Goal: Transaction & Acquisition: Purchase product/service

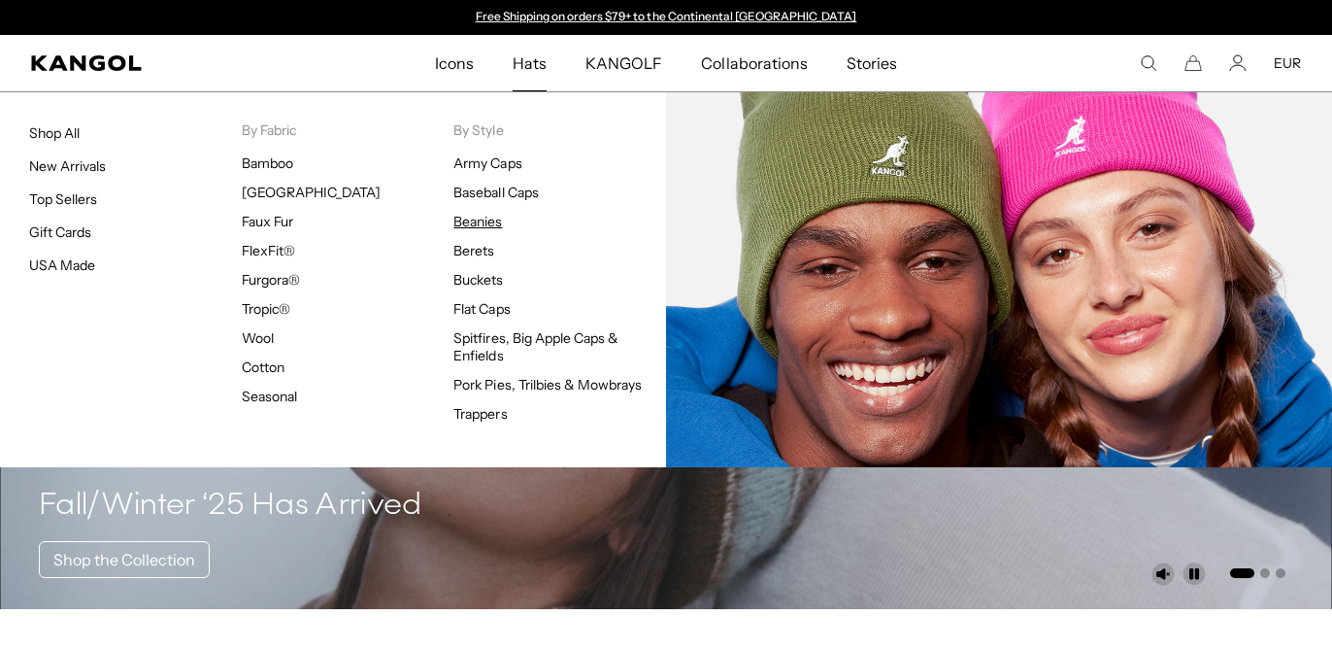
click at [489, 223] on link "Beanies" at bounding box center [478, 221] width 49 height 17
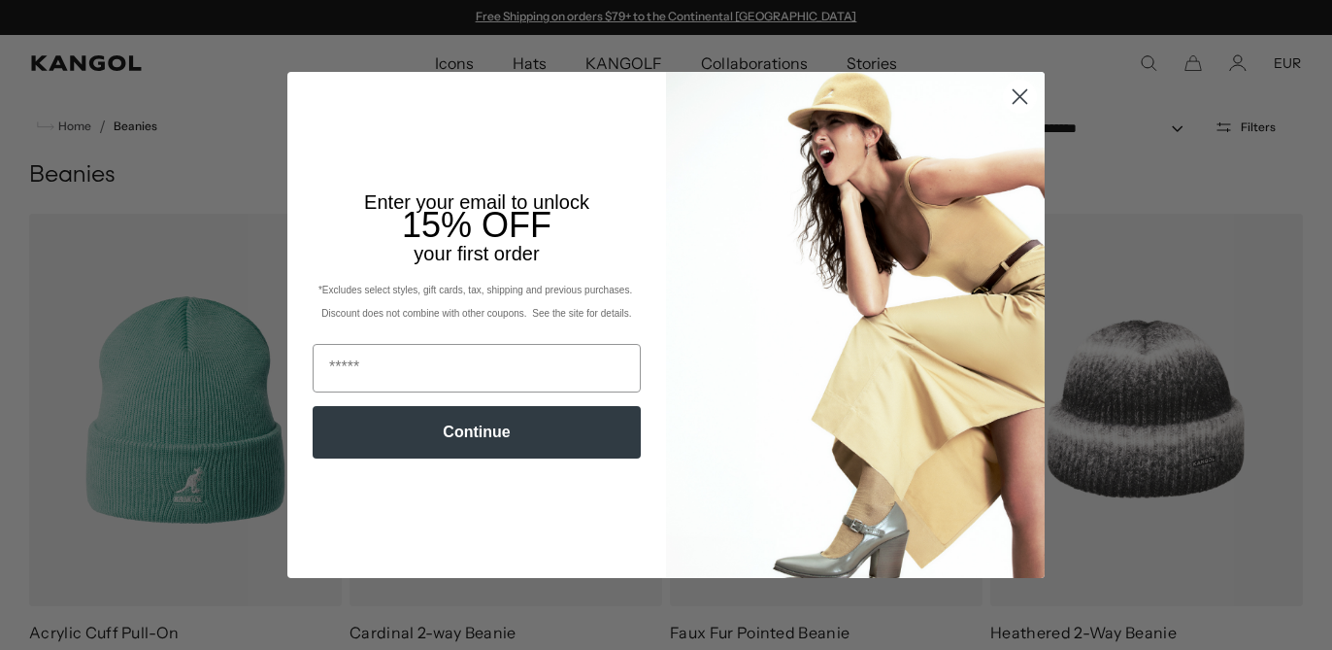
scroll to position [3044, 0]
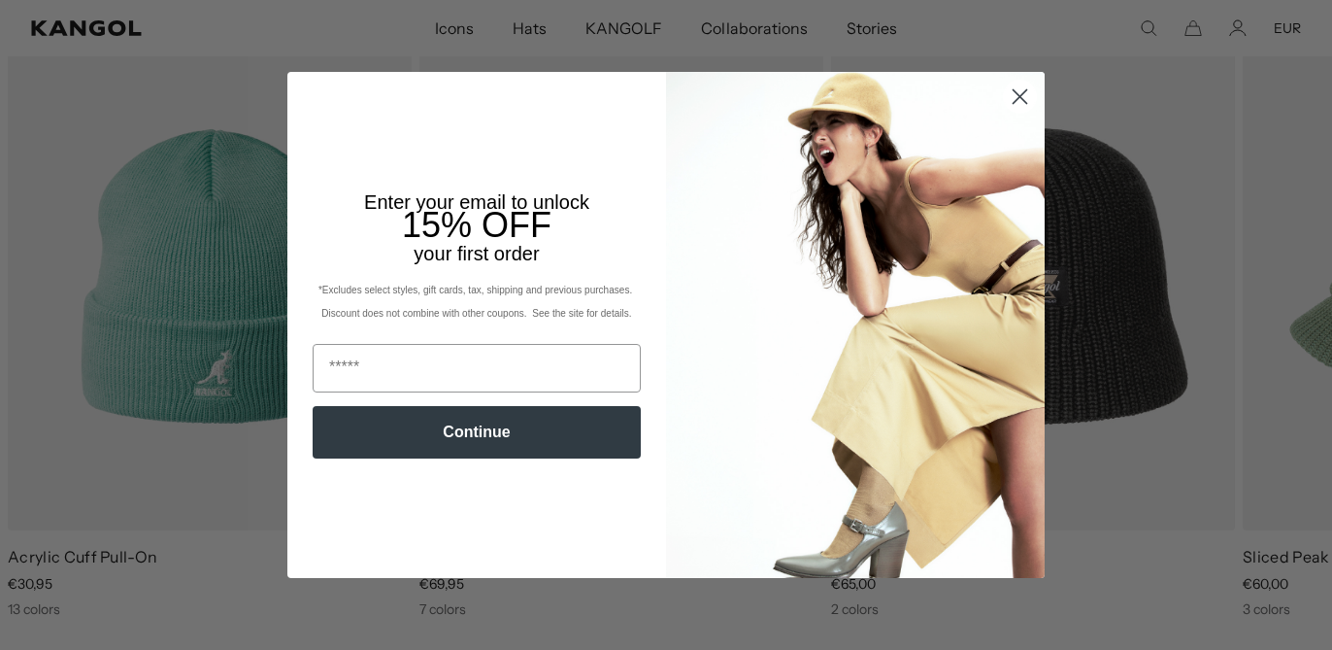
click at [1017, 106] on circle "Close dialog" at bounding box center [1020, 97] width 32 height 32
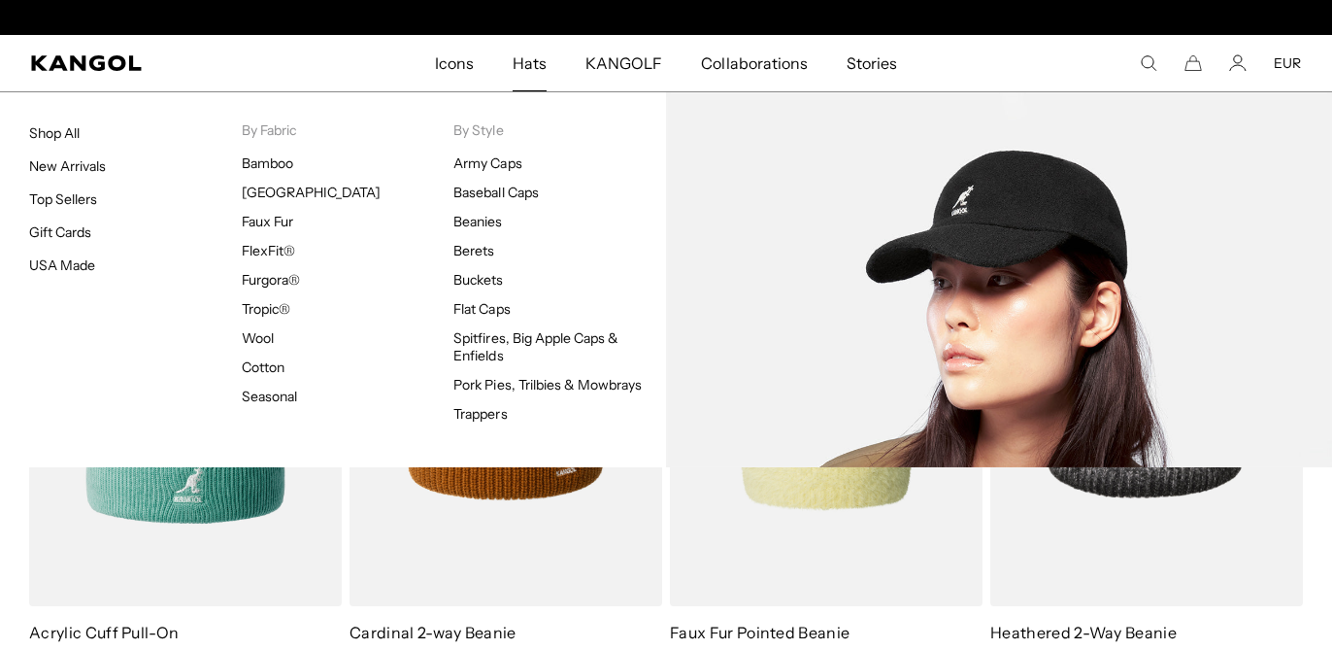
scroll to position [0, 400]
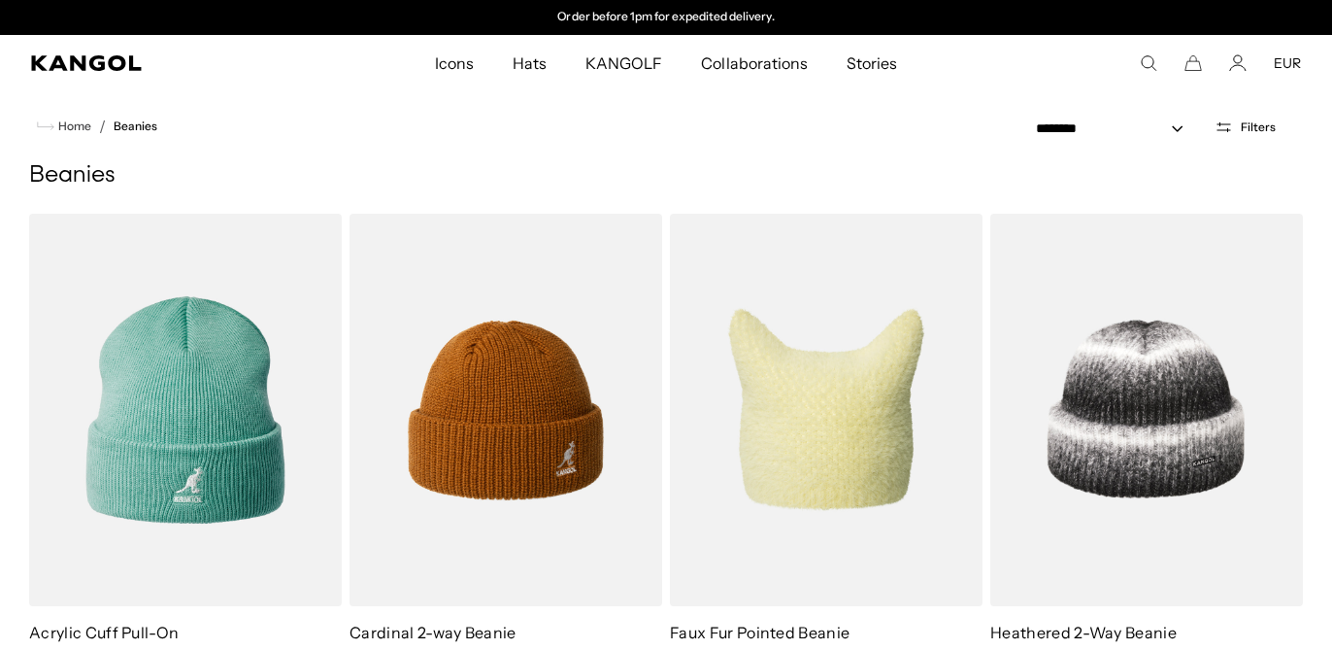
click at [533, 54] on span "Hats" at bounding box center [530, 63] width 34 height 56
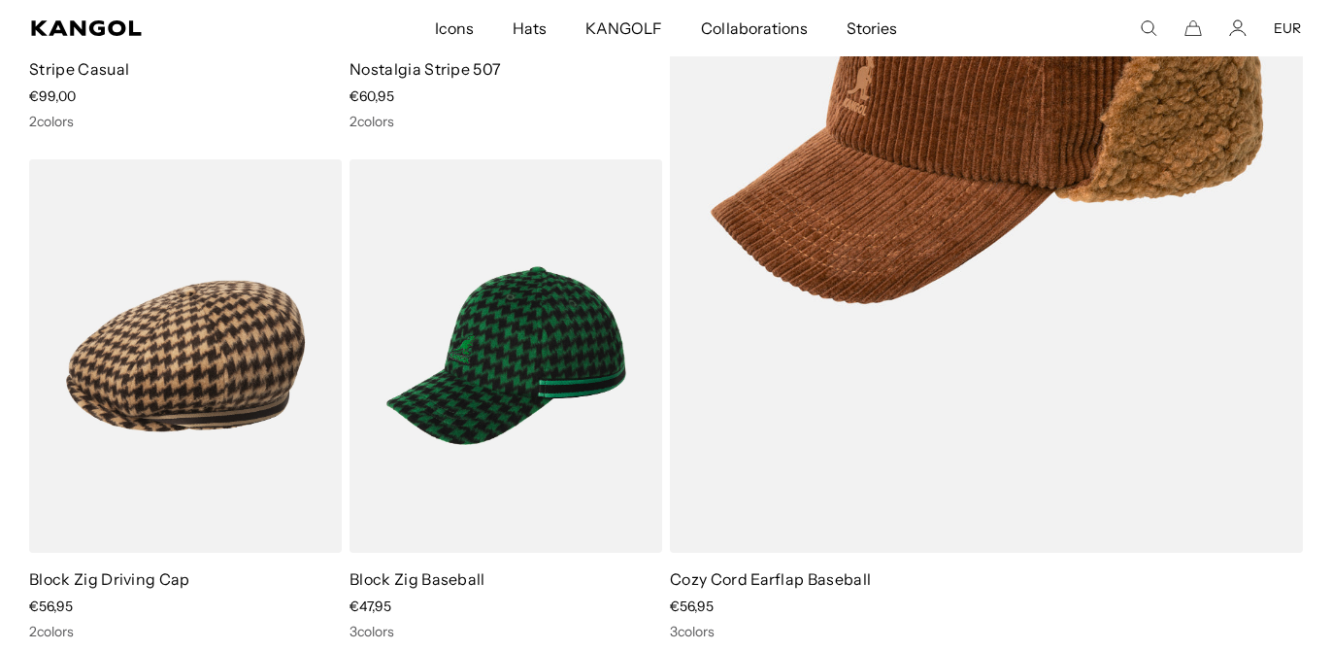
scroll to position [0, 400]
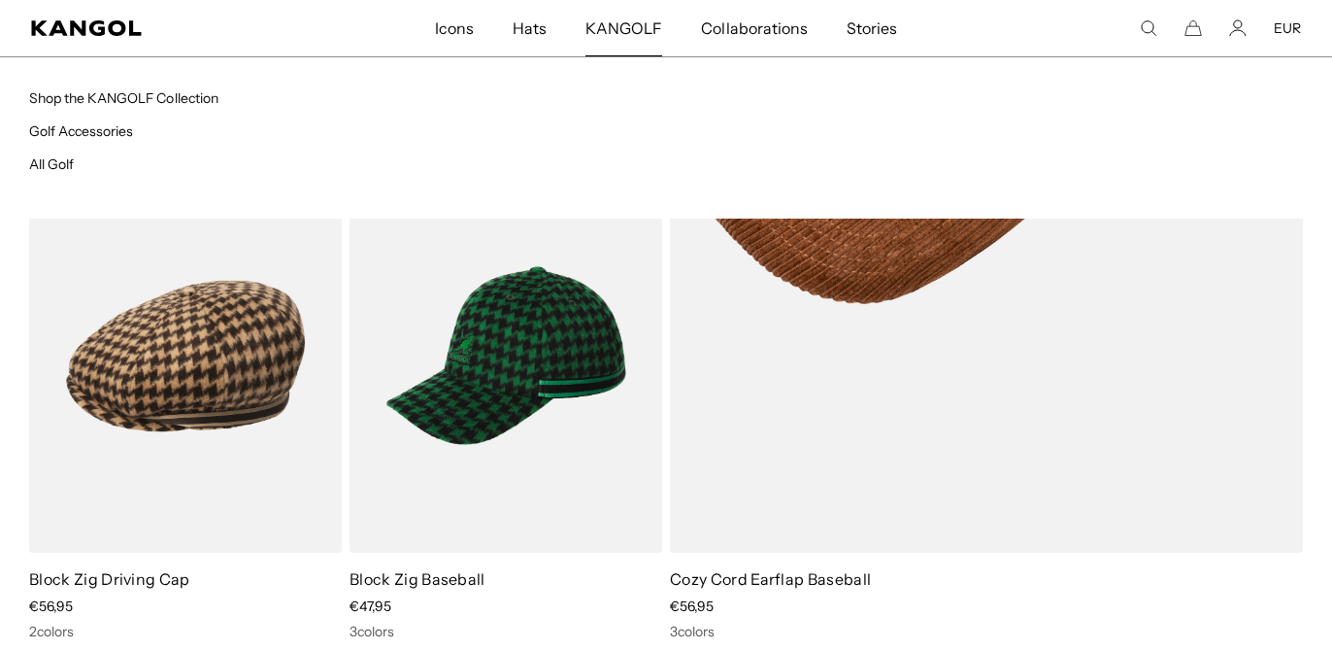
click at [603, 19] on span "KANGOLF" at bounding box center [624, 28] width 77 height 56
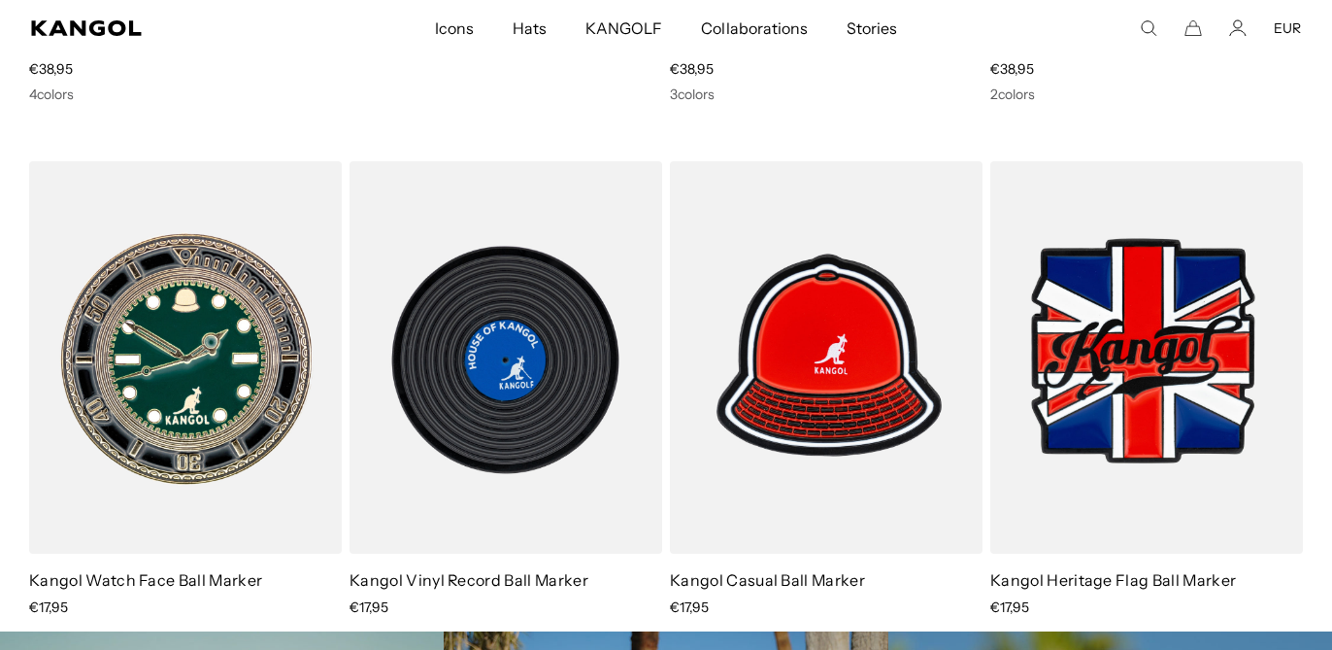
scroll to position [0, 400]
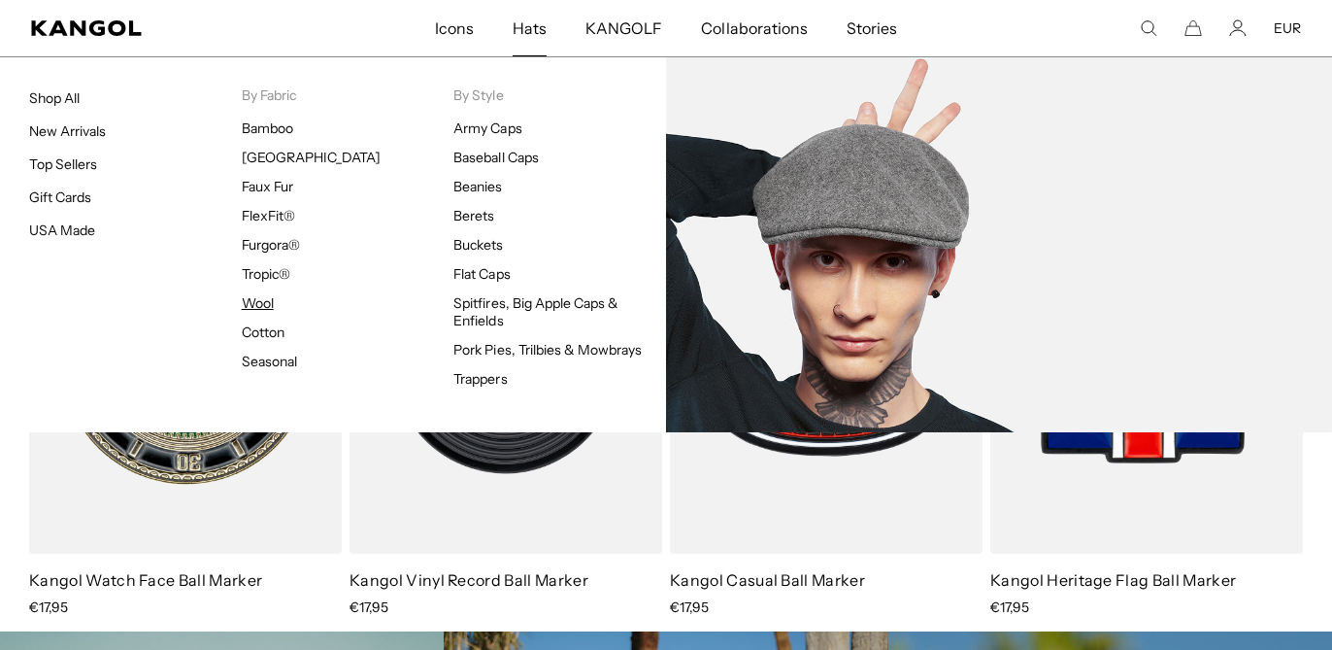
click at [263, 306] on link "Wool" at bounding box center [258, 302] width 32 height 17
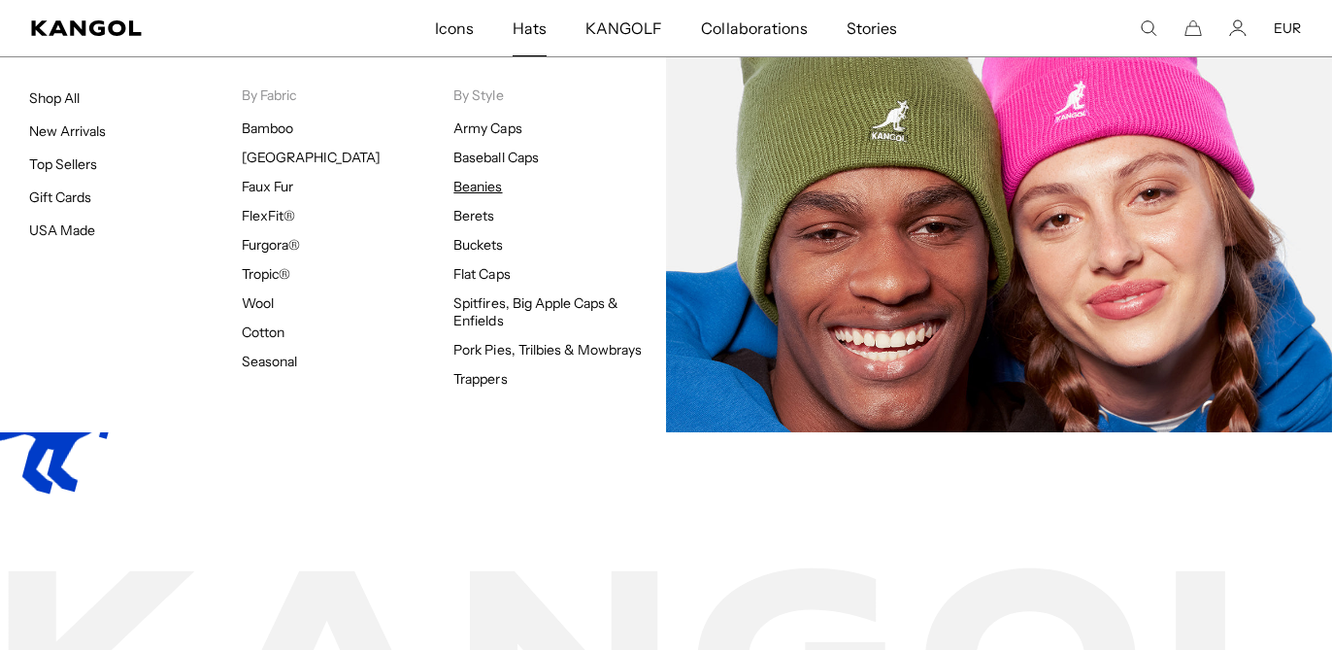
scroll to position [0, 400]
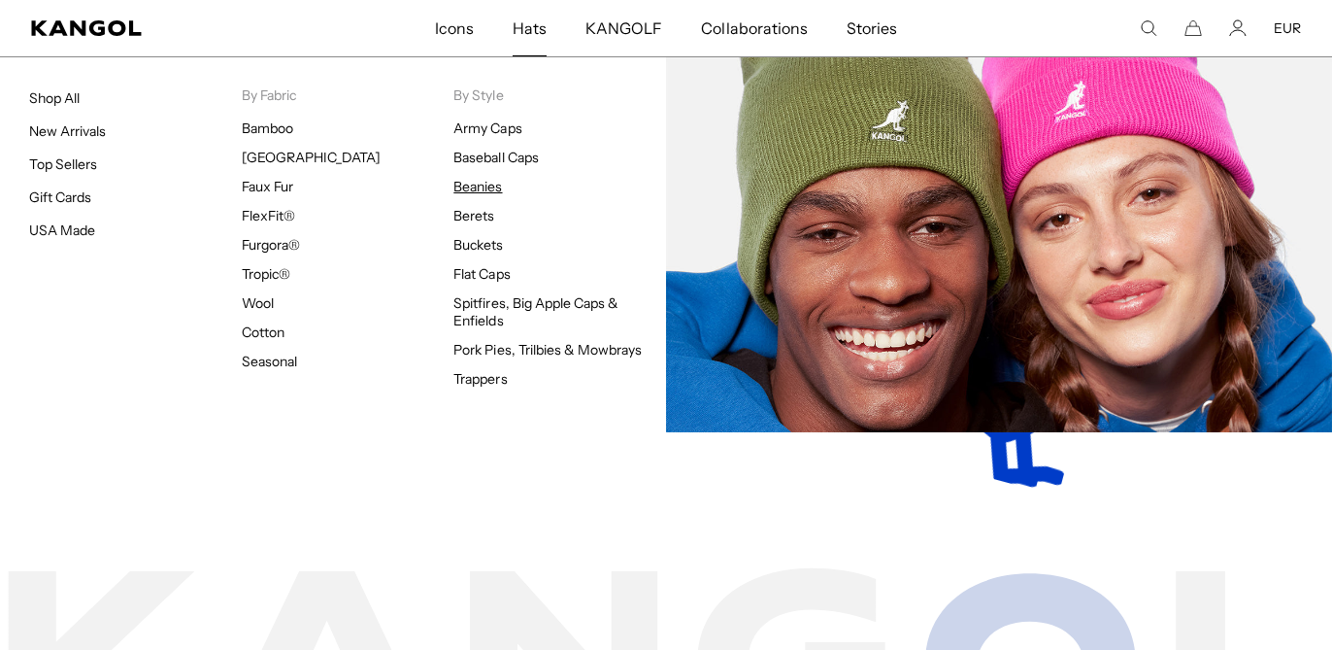
click at [493, 189] on link "Beanies" at bounding box center [478, 186] width 49 height 17
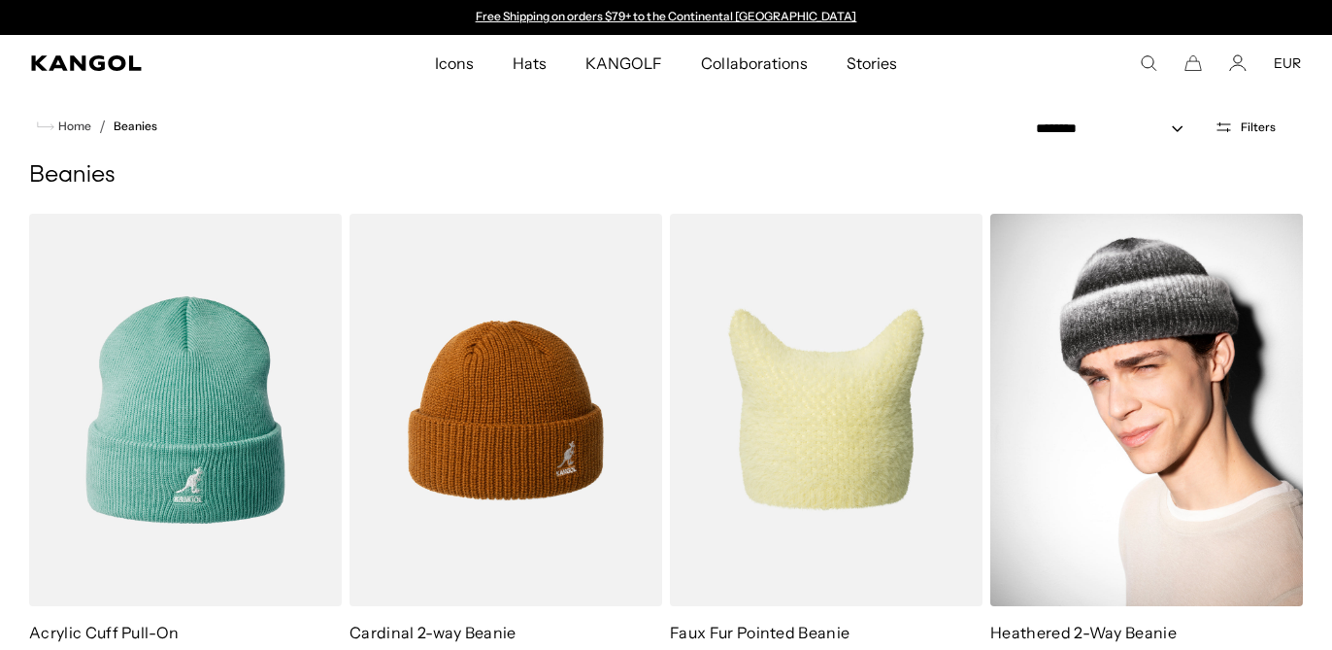
click at [1048, 214] on img at bounding box center [1147, 410] width 313 height 392
